Goal: Task Accomplishment & Management: Use online tool/utility

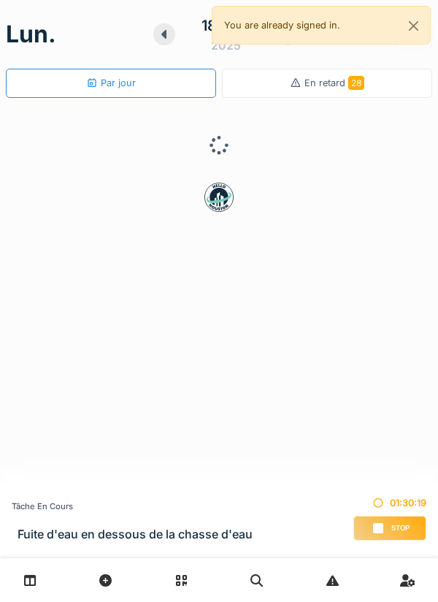
click at [391, 528] on span "Stop" at bounding box center [400, 528] width 18 height 10
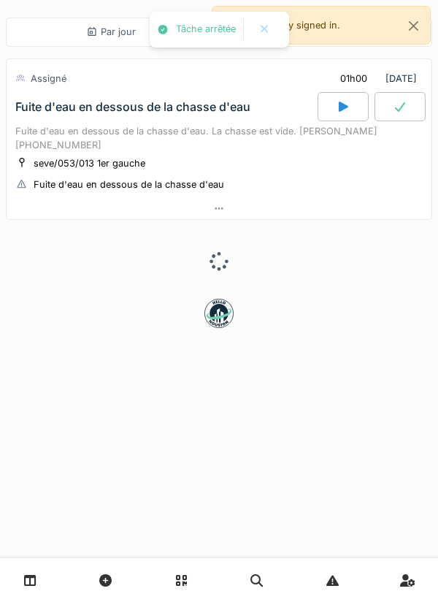
click at [275, 200] on div at bounding box center [219, 208] width 425 height 21
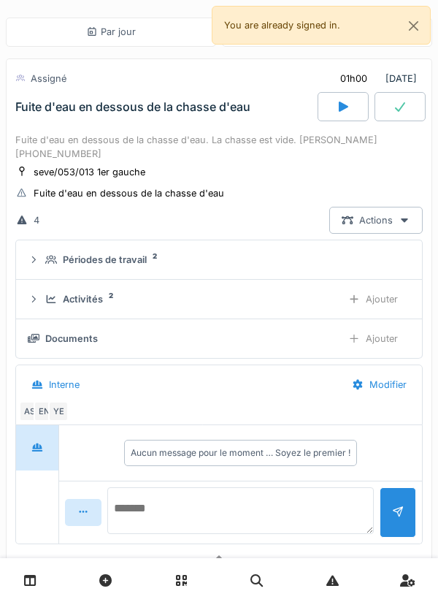
click at [290, 508] on textarea at bounding box center [240, 510] width 267 height 47
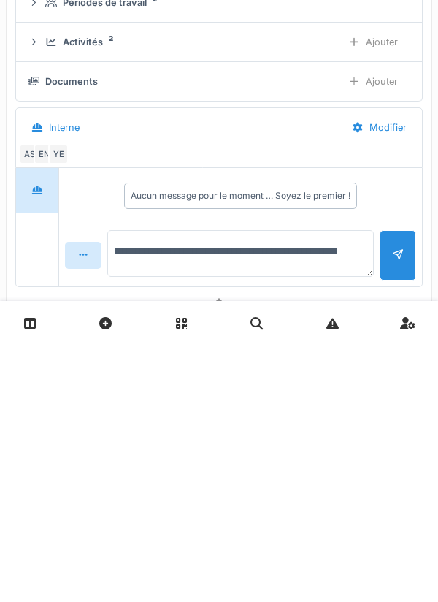
click at [354, 512] on textarea "**********" at bounding box center [240, 510] width 267 height 47
click at [328, 527] on textarea "**********" at bounding box center [240, 510] width 267 height 47
type textarea "**********"
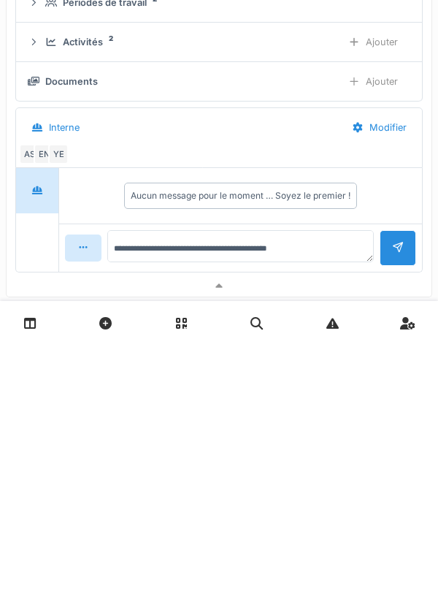
click at [397, 512] on div at bounding box center [398, 505] width 12 height 14
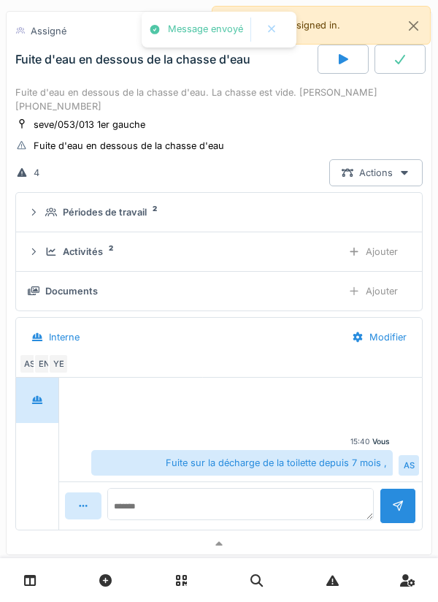
scroll to position [65, 0]
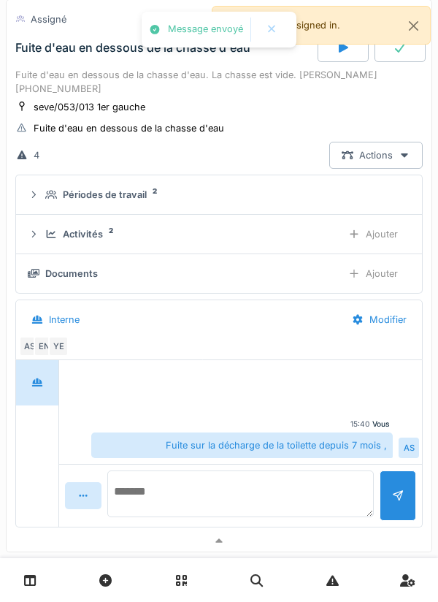
click at [305, 488] on textarea at bounding box center [240, 493] width 267 height 47
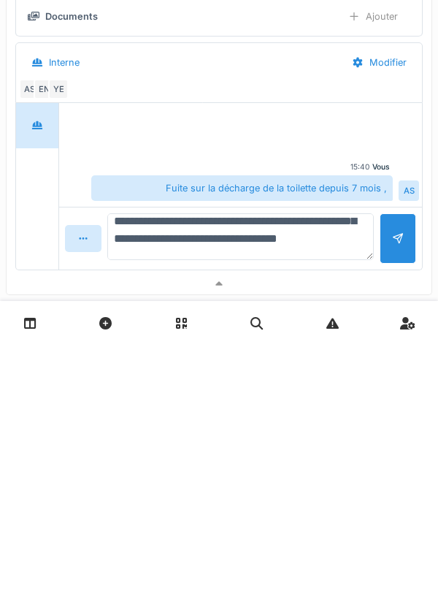
scroll to position [87, 0]
type textarea "**********"
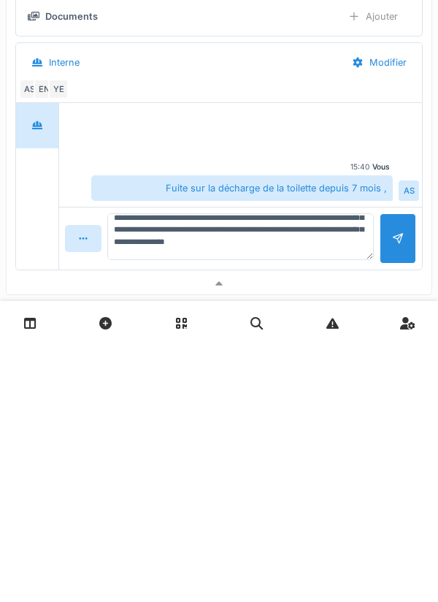
click at [394, 513] on div at bounding box center [398, 495] width 37 height 50
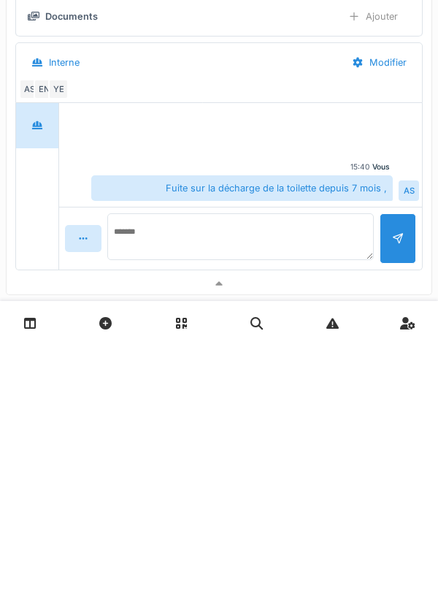
scroll to position [0, 0]
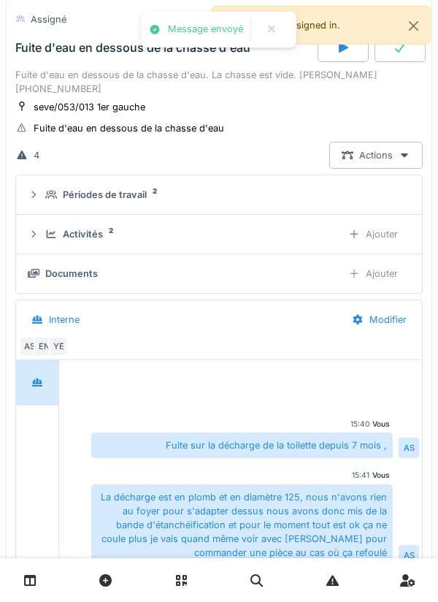
click at [389, 275] on div "Ajouter" at bounding box center [373, 273] width 74 height 27
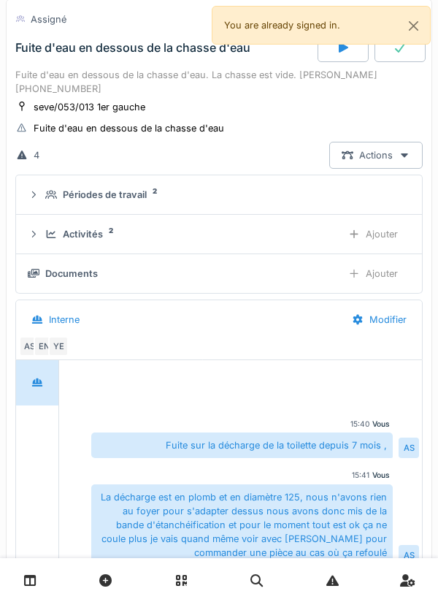
scroll to position [346, 0]
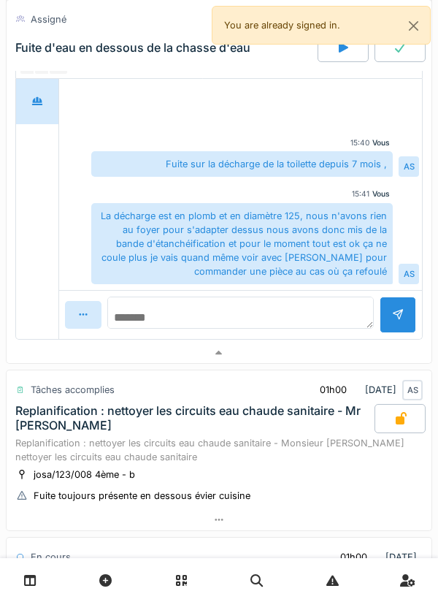
click at [321, 318] on textarea at bounding box center [240, 312] width 267 height 32
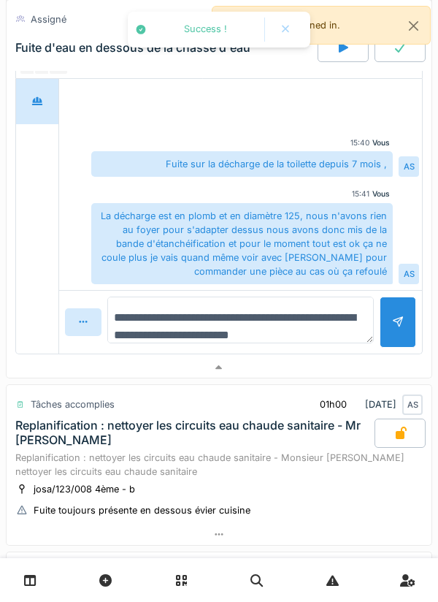
type textarea "**********"
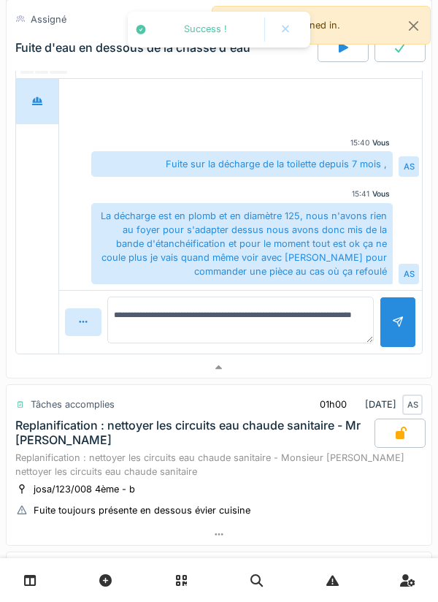
click at [393, 332] on div at bounding box center [398, 321] width 37 height 50
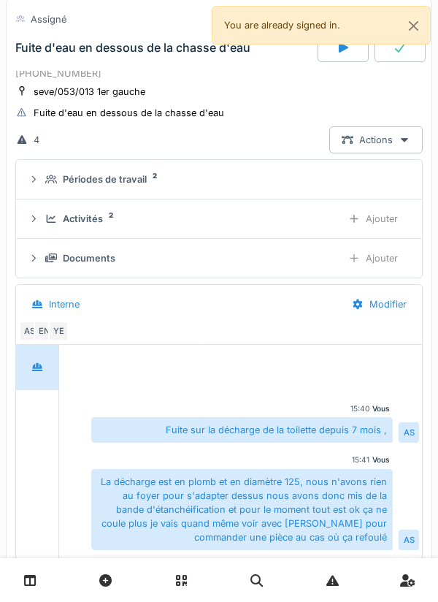
scroll to position [80, 0]
click at [385, 221] on div "Ajouter" at bounding box center [373, 219] width 74 height 27
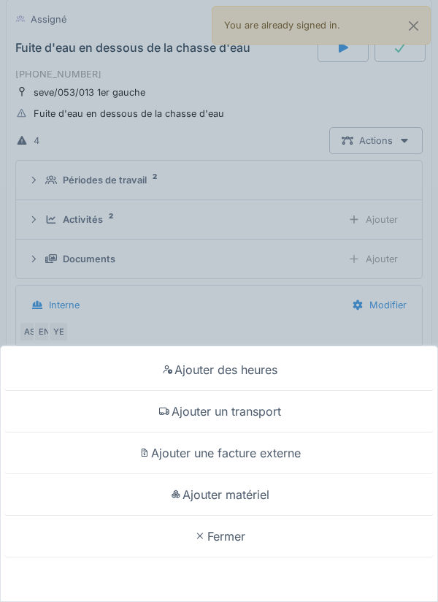
click at [272, 491] on div "Ajouter matériel" at bounding box center [219, 495] width 431 height 42
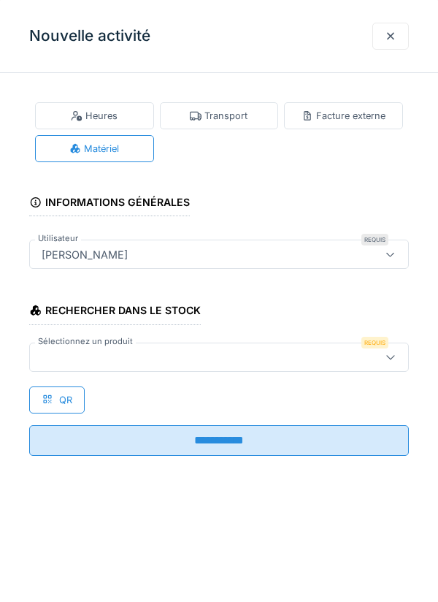
click at [183, 354] on div at bounding box center [195, 357] width 318 height 16
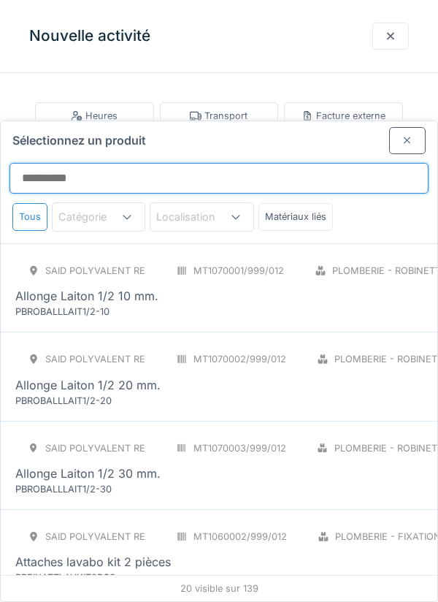
click at [304, 163] on input "Sélectionnez un produit" at bounding box center [218, 178] width 419 height 31
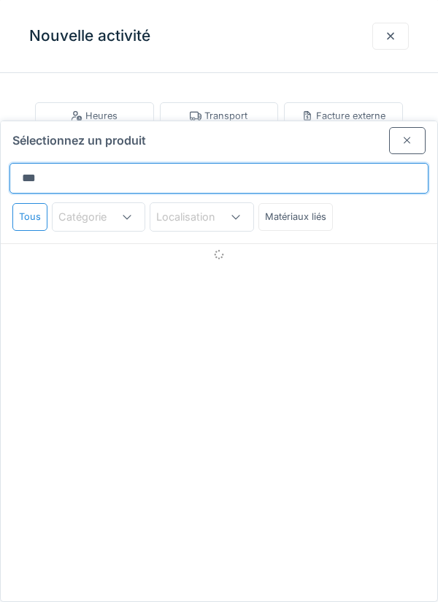
type input "****"
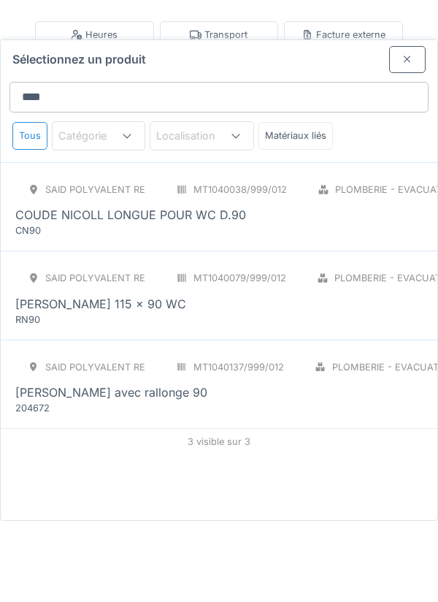
click at [279, 261] on div "SAID polyvalent RE MT1040038/999/012 Plomberie - Evacuation raccord PCE COUDE N…" at bounding box center [329, 287] width 629 height 61
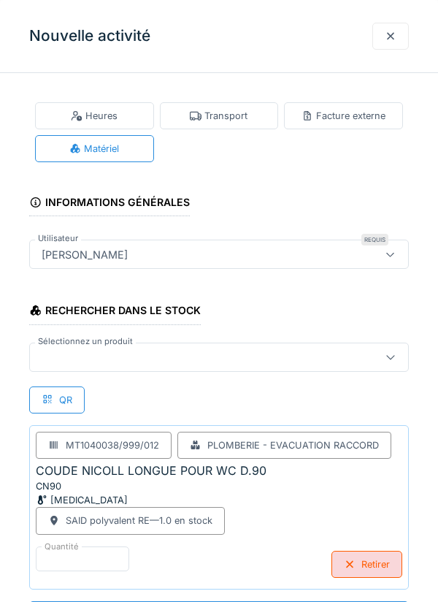
click at [271, 378] on div "Rechercher dans le stock Sélectionnez un produit QR MT1040038/999/012 Plomberie…" at bounding box center [219, 439] width 380 height 302
click at [310, 356] on div at bounding box center [195, 357] width 318 height 16
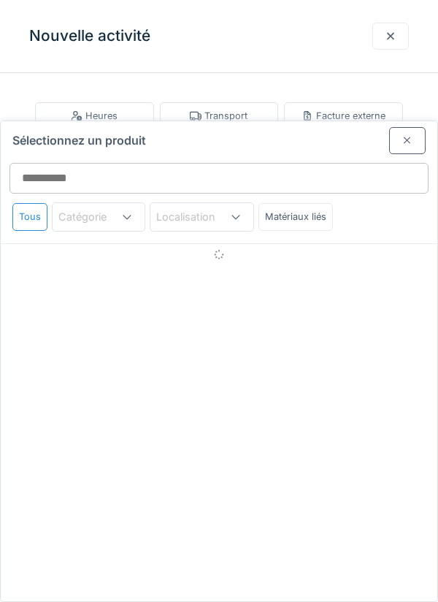
scroll to position [56, 0]
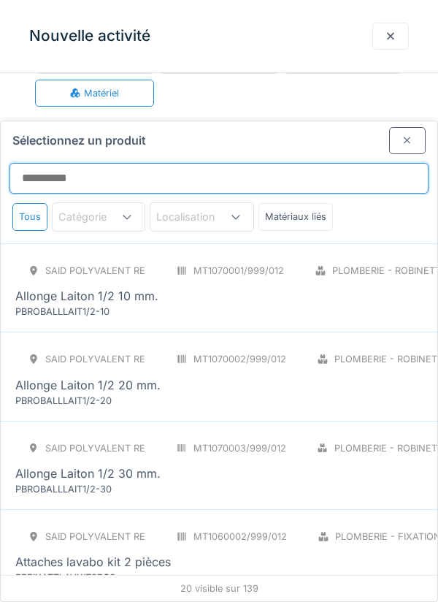
click at [348, 163] on input "Sélectionnez un produit" at bounding box center [218, 178] width 419 height 31
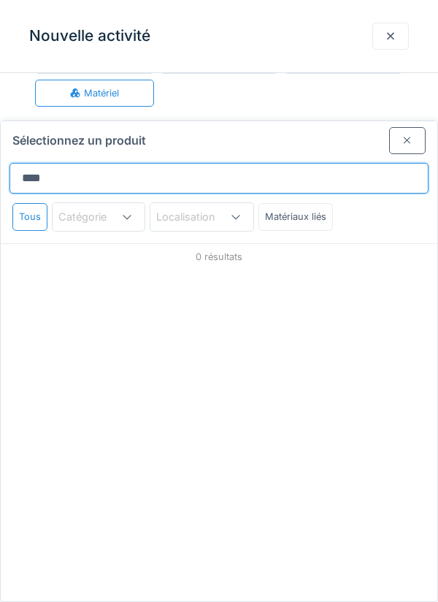
type input "*****"
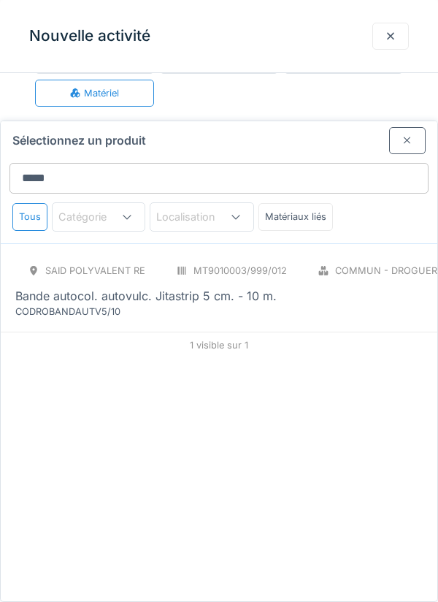
click at [295, 257] on div "SAID polyvalent RE MT9010003/999/012 Commun - Droguerie ROU Bande autocol. auto…" at bounding box center [270, 287] width 511 height 61
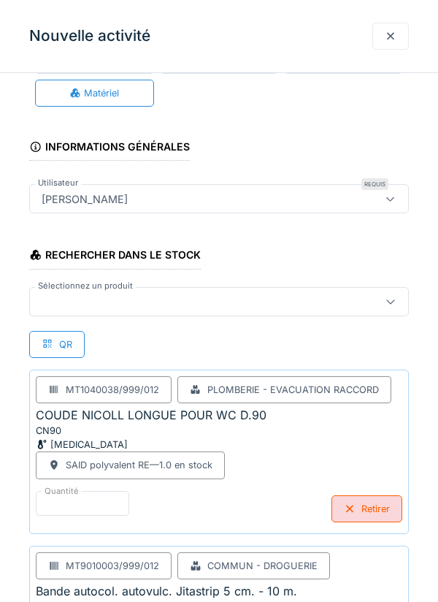
click at [269, 302] on div at bounding box center [195, 302] width 318 height 16
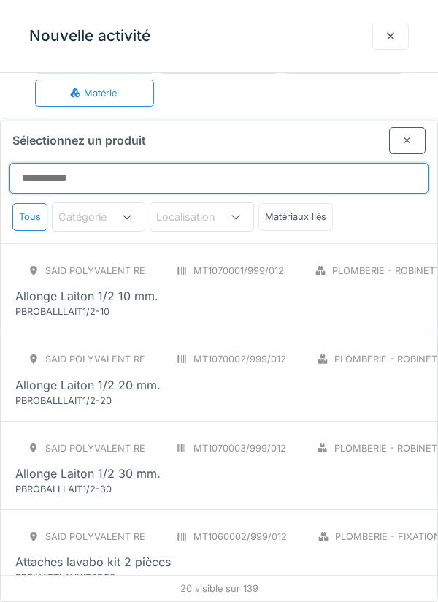
click at [275, 163] on input "Sélectionnez un produit" at bounding box center [218, 178] width 419 height 31
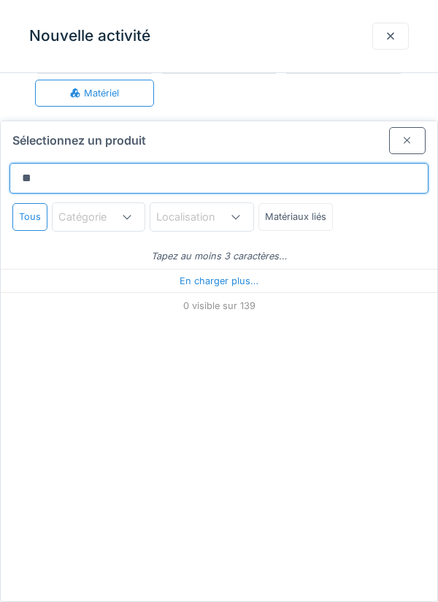
type input "*"
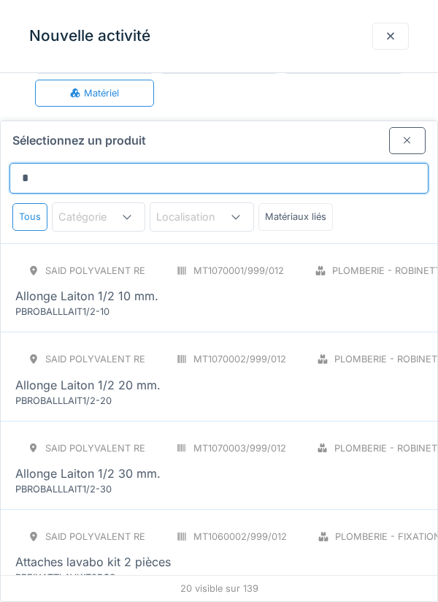
type input "**"
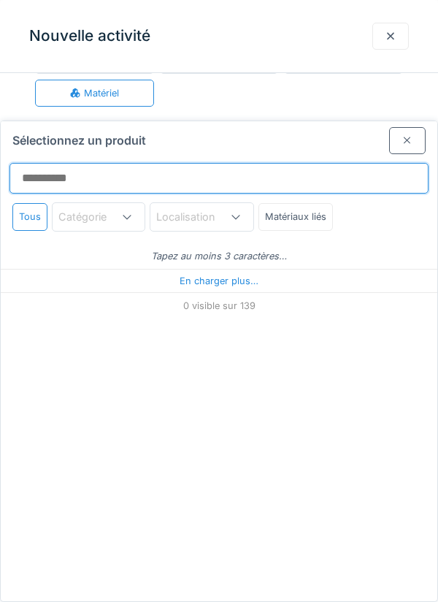
type input "**"
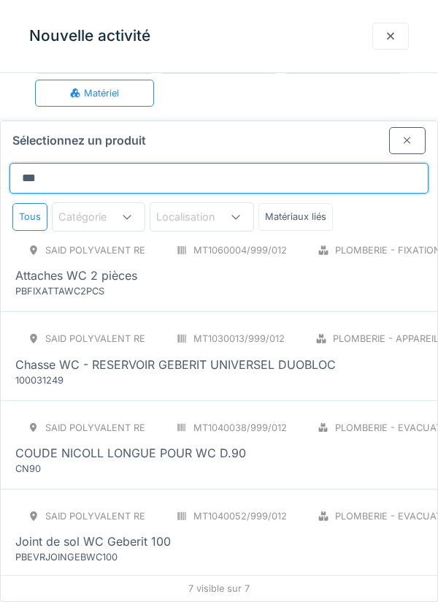
scroll to position [19, 0]
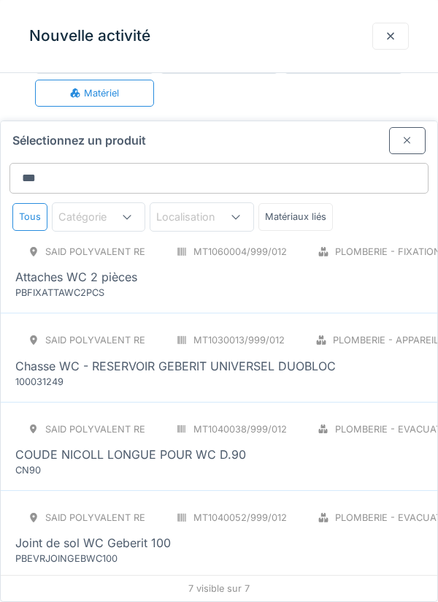
click at [275, 238] on div "MT1060004/999/012" at bounding box center [232, 251] width 136 height 27
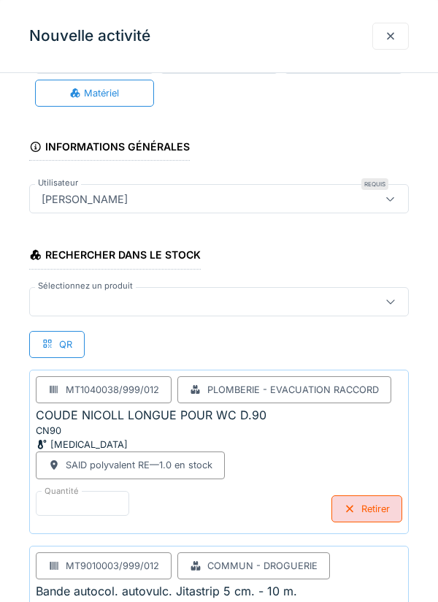
click at [270, 296] on div at bounding box center [195, 302] width 318 height 16
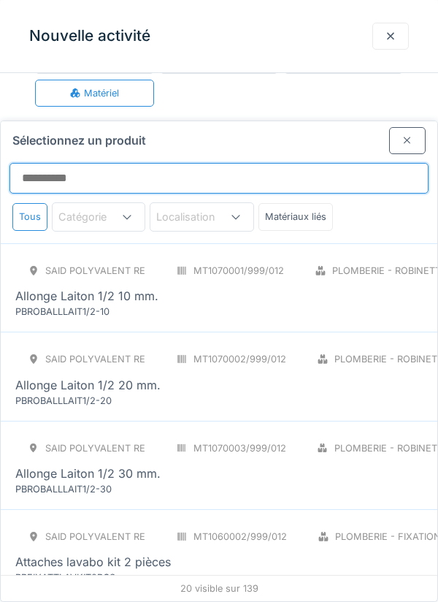
click at [319, 163] on input "Sélectionnez un produit" at bounding box center [218, 178] width 419 height 31
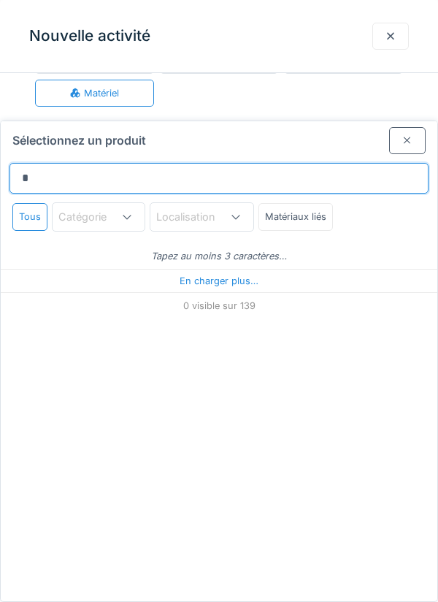
type input "**"
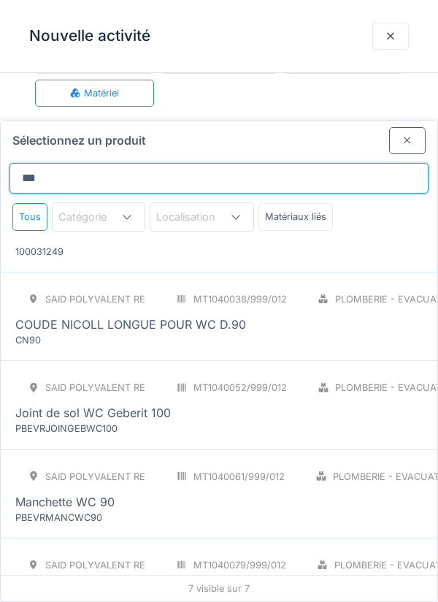
scroll to position [0, 0]
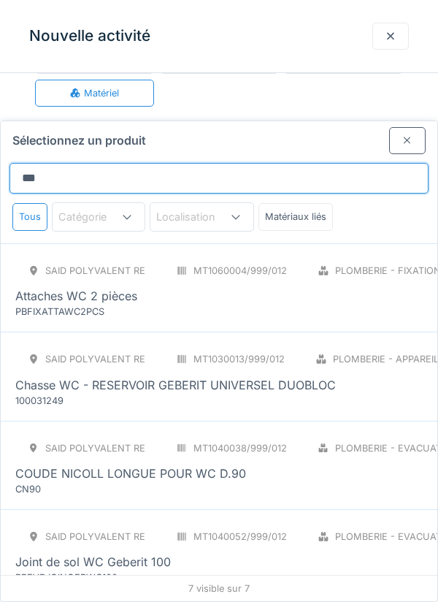
click at [372, 163] on input "**" at bounding box center [218, 178] width 419 height 31
type input "*"
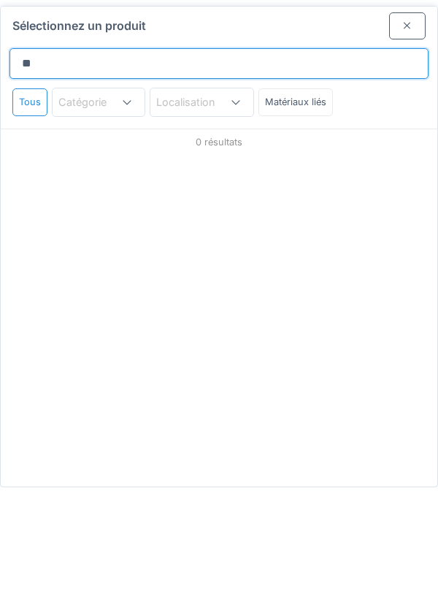
type input "*"
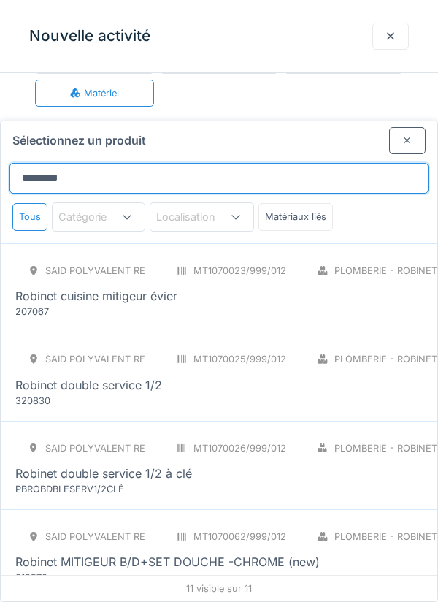
click at [356, 163] on input "*******" at bounding box center [218, 178] width 419 height 31
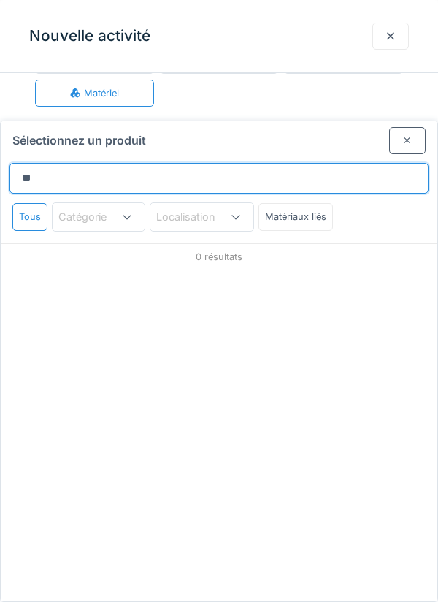
type input "*"
type input "*****"
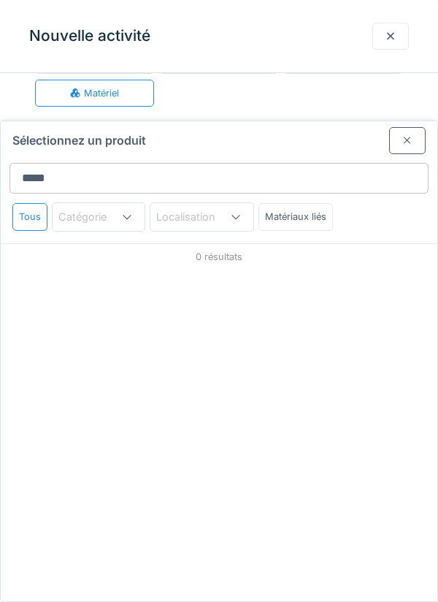
click at [395, 127] on div at bounding box center [407, 140] width 37 height 27
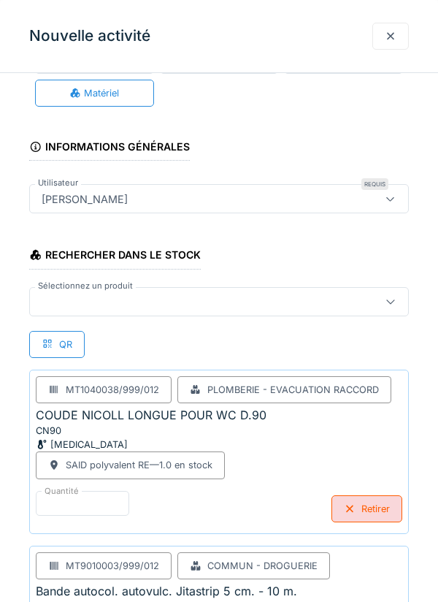
scroll to position [353, 0]
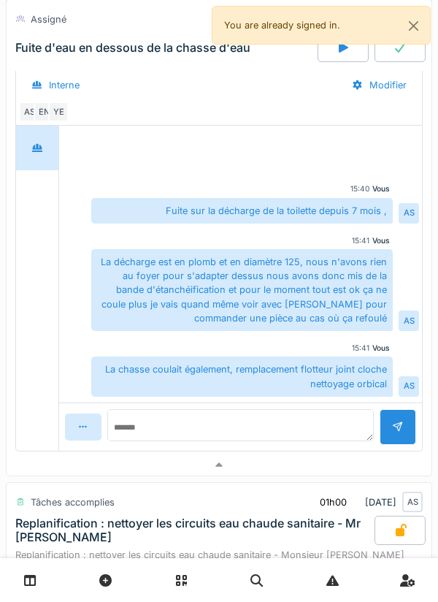
scroll to position [562, 0]
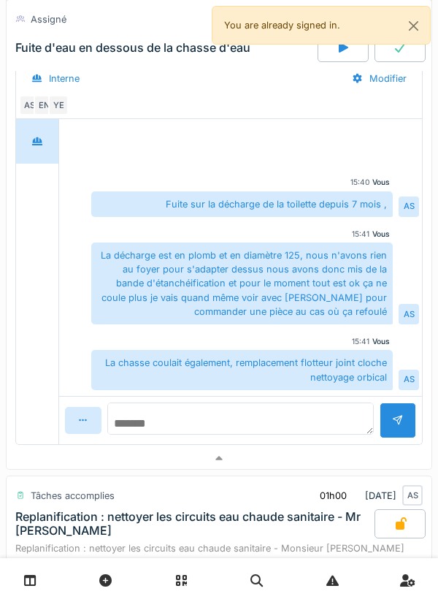
click at [304, 426] on textarea at bounding box center [240, 418] width 267 height 32
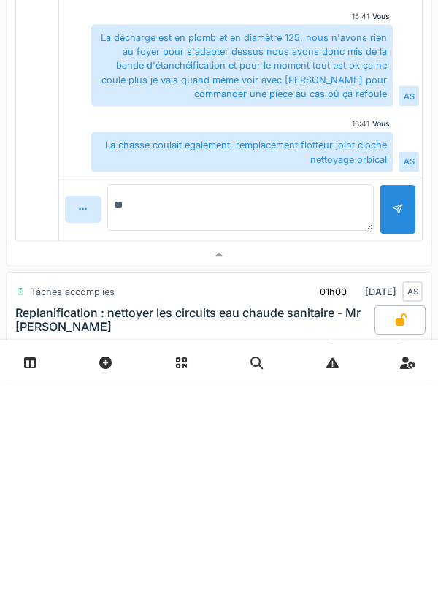
type textarea "*"
type textarea "**********"
click at [395, 440] on div at bounding box center [398, 427] width 37 height 50
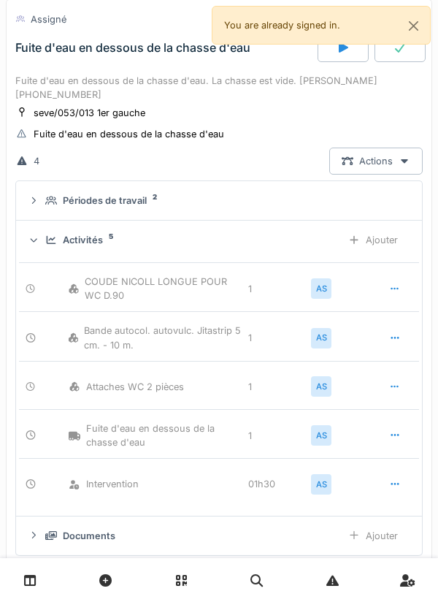
scroll to position [64, 0]
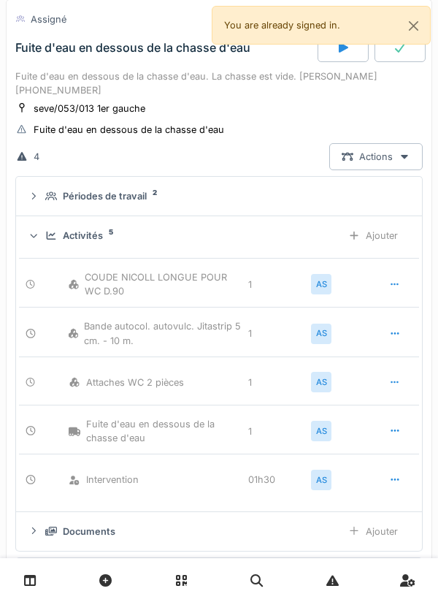
click at [378, 223] on div "Ajouter" at bounding box center [373, 235] width 74 height 27
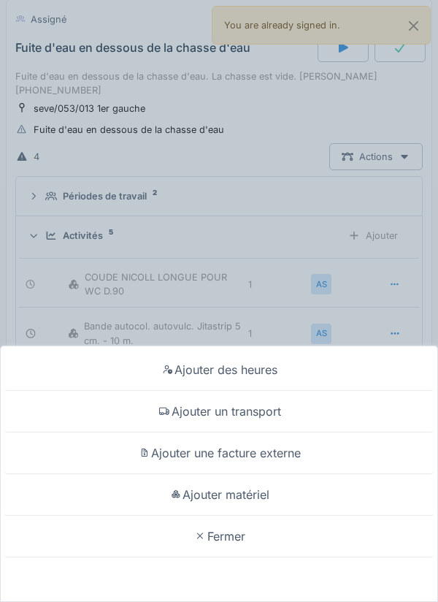
click at [280, 487] on div "Ajouter matériel" at bounding box center [219, 495] width 431 height 42
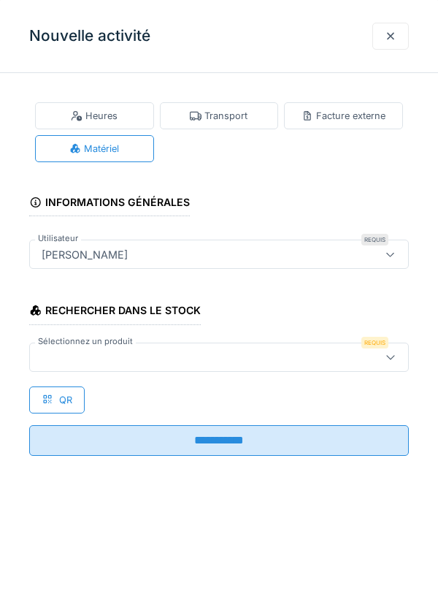
click at [275, 365] on div at bounding box center [219, 356] width 380 height 29
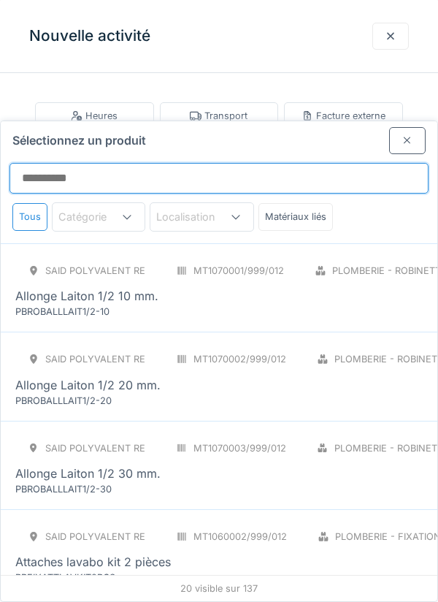
click at [325, 163] on input "Sélectionnez un produit" at bounding box center [218, 178] width 419 height 31
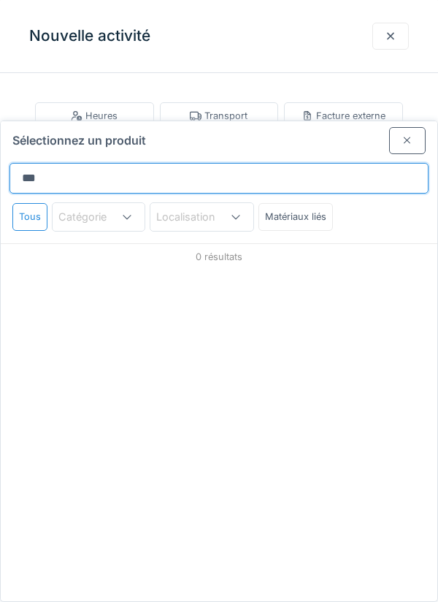
type input "****"
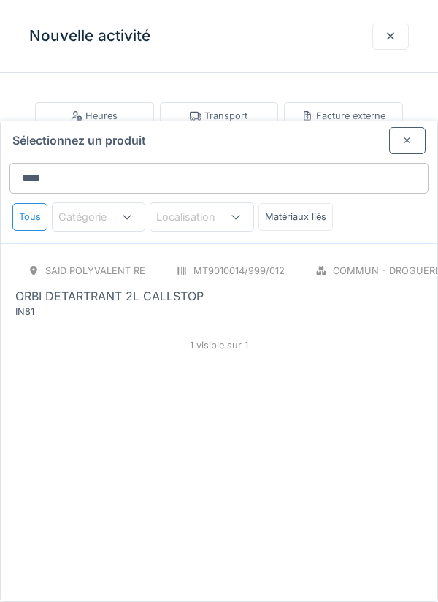
click at [60, 305] on div "IN81" at bounding box center [102, 312] width 175 height 14
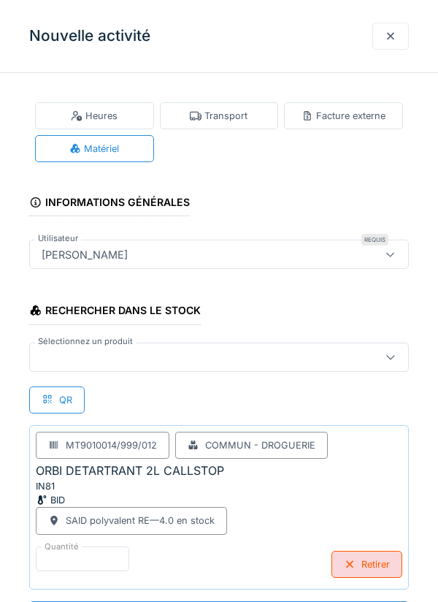
scroll to position [1, 0]
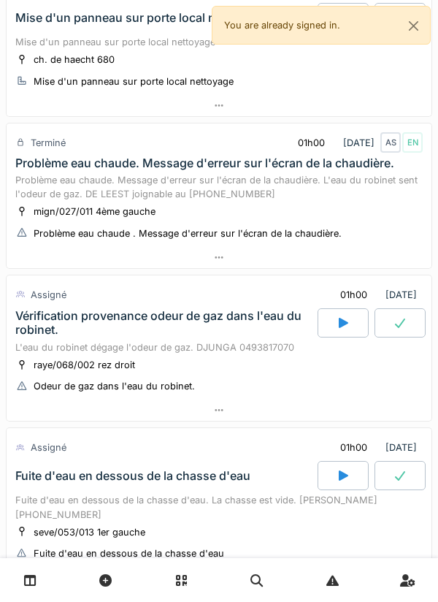
scroll to position [1404, 0]
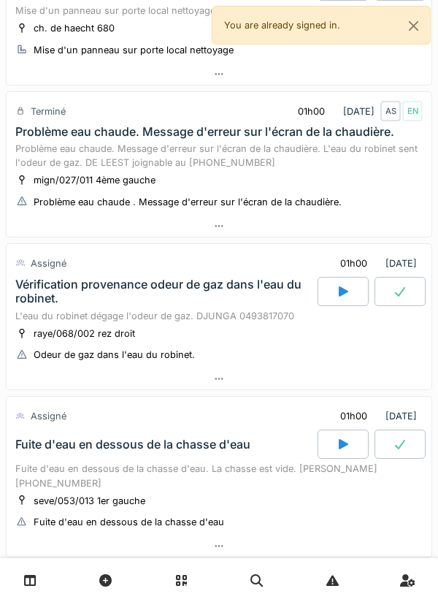
click at [267, 470] on div "Fuite d'eau en dessous de la chasse d'eau. La chasse est vide. [PERSON_NAME] [P…" at bounding box center [218, 476] width 407 height 28
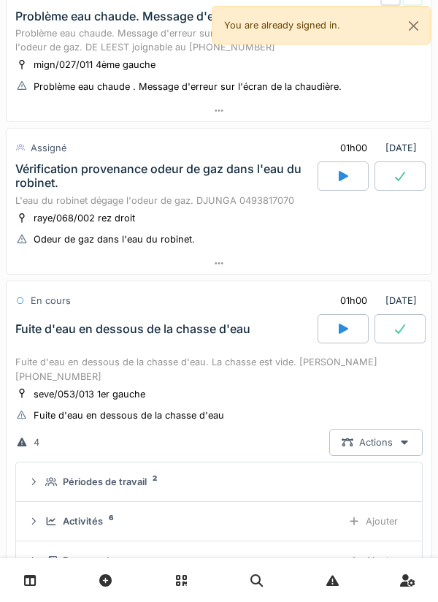
scroll to position [1481, 0]
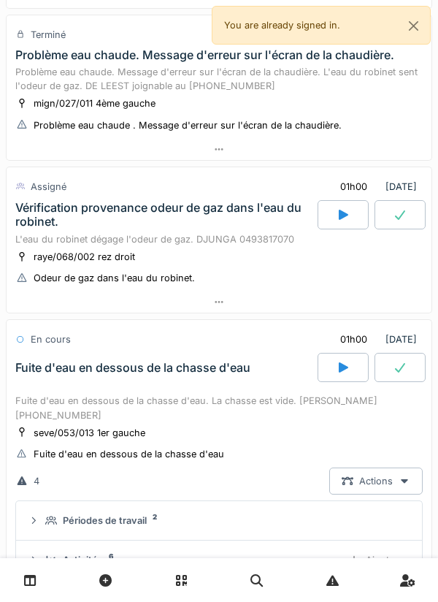
click at [263, 268] on div "raye/068/002 rez droit Odeur de gaz dans l'eau du robinet." at bounding box center [218, 267] width 407 height 37
click at [277, 313] on div at bounding box center [219, 301] width 425 height 21
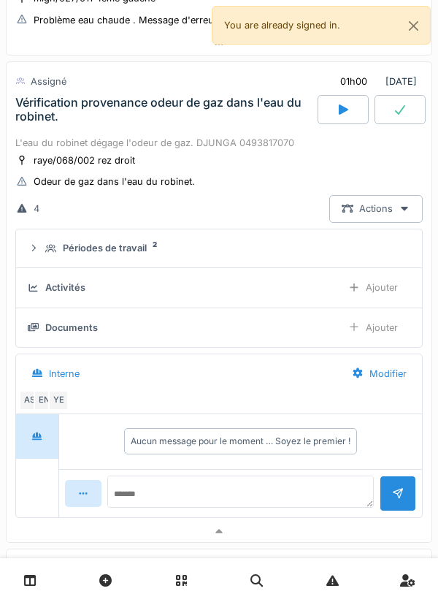
scroll to position [1589, 0]
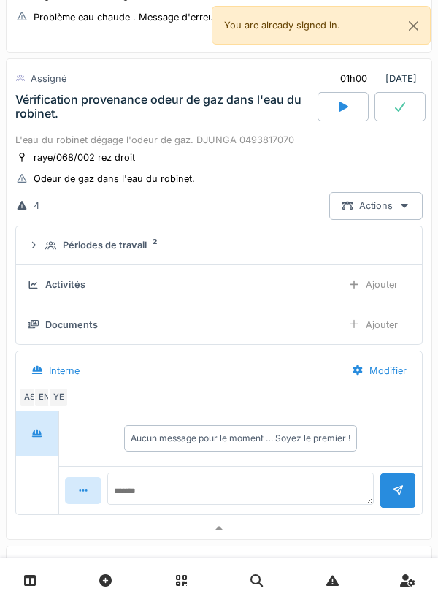
click at [225, 461] on div "Aucun message pour le moment … Soyez le premier !" at bounding box center [240, 438] width 363 height 55
click at [248, 488] on textarea at bounding box center [240, 495] width 267 height 47
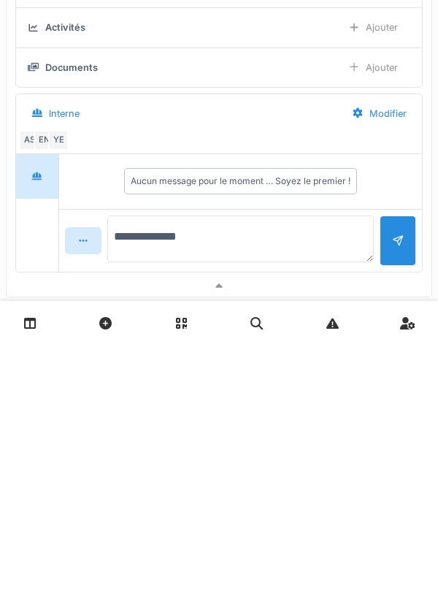
type textarea "**********"
click at [406, 508] on div at bounding box center [398, 490] width 37 height 36
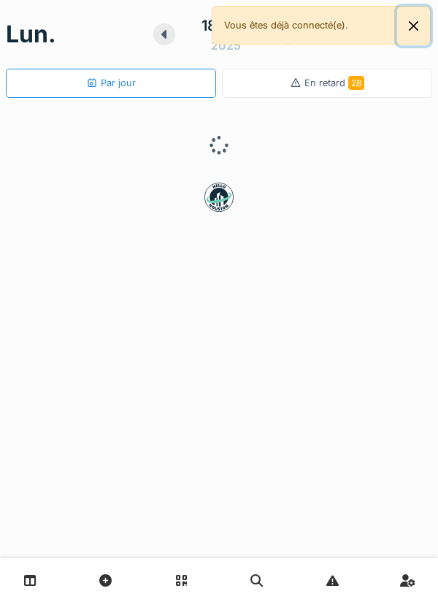
click at [414, 16] on button "Close" at bounding box center [413, 26] width 33 height 39
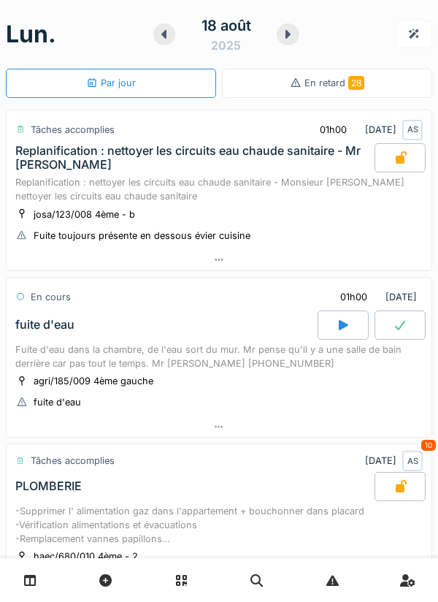
click at [290, 39] on icon at bounding box center [287, 34] width 15 height 12
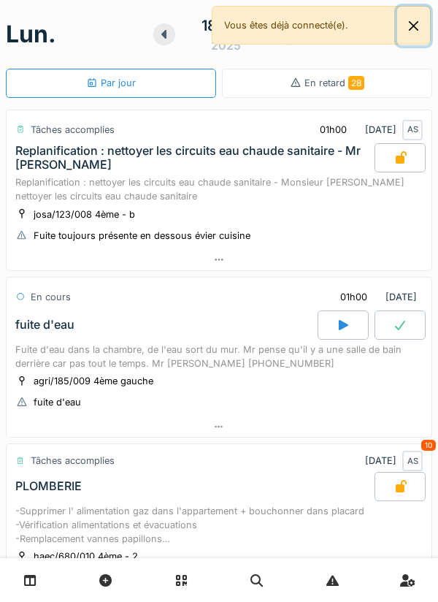
click at [429, 35] on button "Close" at bounding box center [413, 26] width 33 height 39
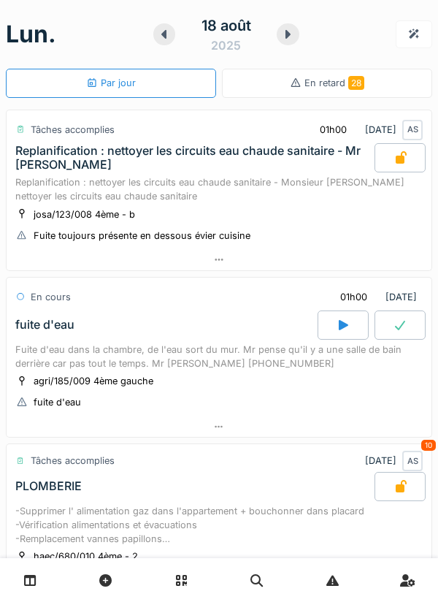
click at [296, 36] on div at bounding box center [288, 34] width 22 height 22
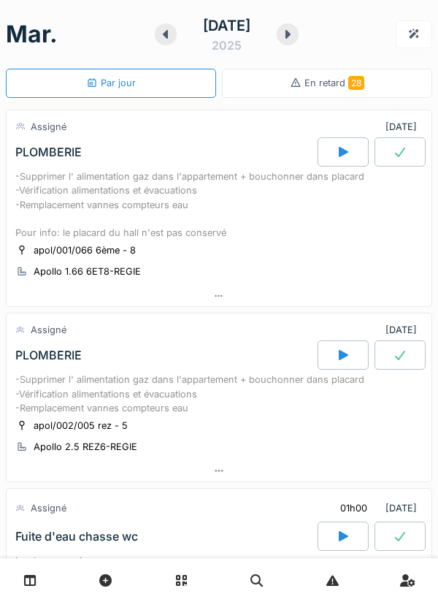
click at [258, 307] on div at bounding box center [219, 296] width 425 height 21
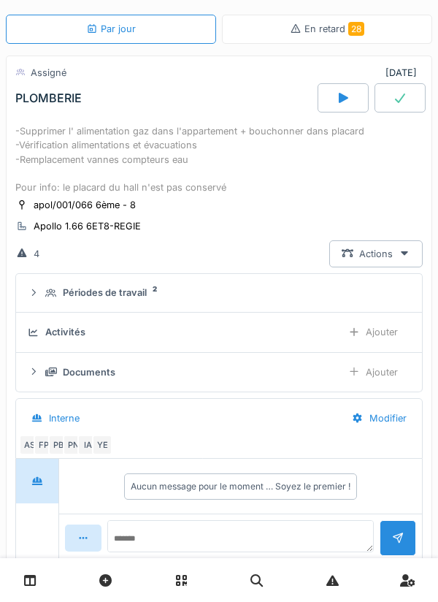
scroll to position [54, 0]
click at [310, 379] on div "Documents" at bounding box center [187, 372] width 285 height 14
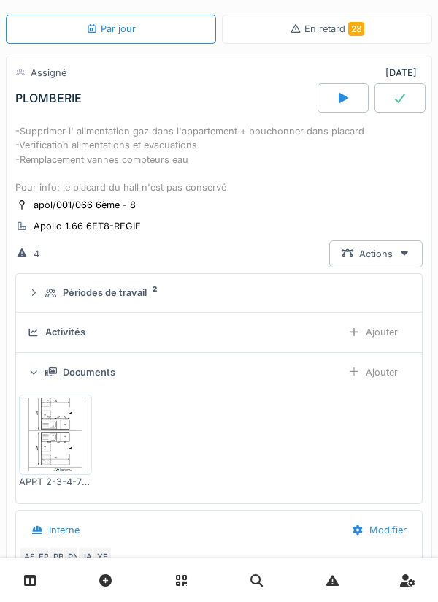
click at [256, 379] on div "Documents" at bounding box center [187, 372] width 285 height 14
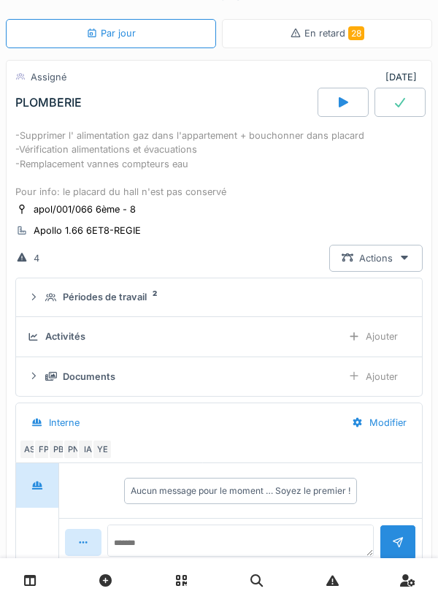
scroll to position [0, 0]
